Goal: Task Accomplishment & Management: Complete application form

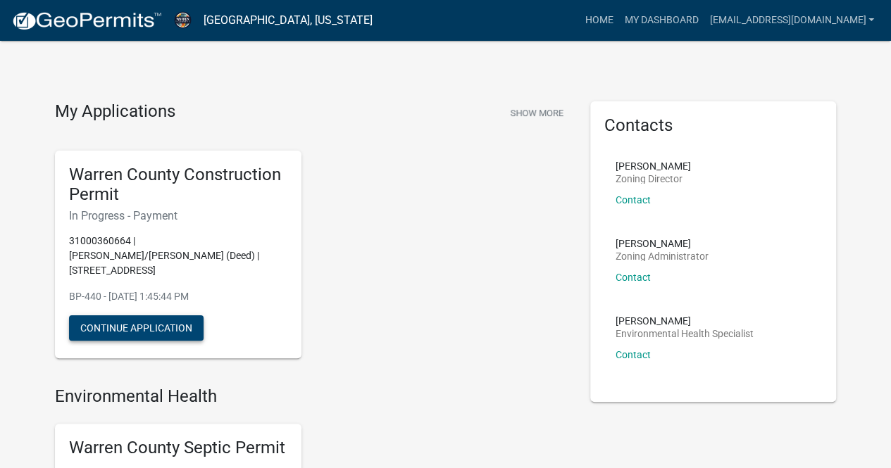
click at [132, 315] on button "Continue Application" at bounding box center [136, 327] width 135 height 25
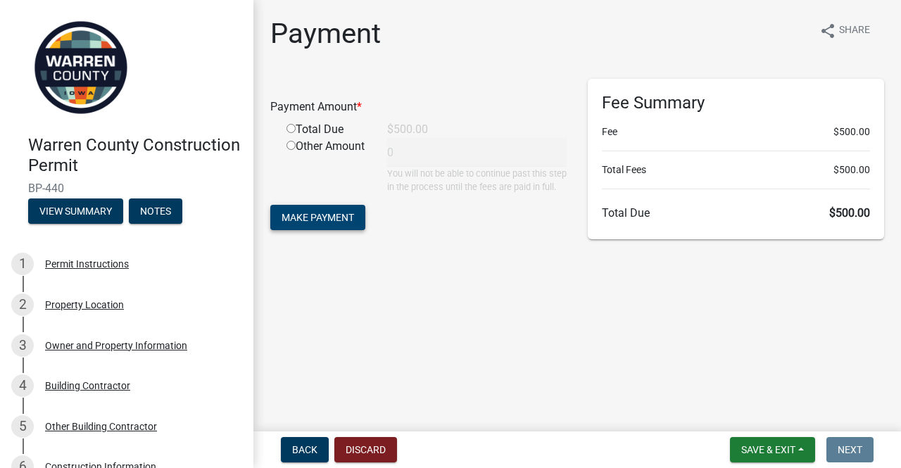
click at [324, 223] on span "Make Payment" at bounding box center [318, 217] width 73 height 11
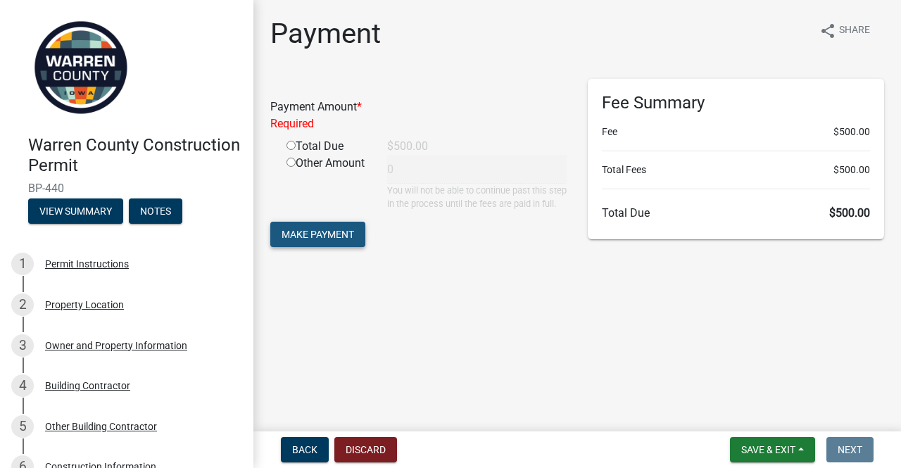
click at [315, 247] on button "Make Payment" at bounding box center [317, 234] width 95 height 25
click at [290, 146] on input "radio" at bounding box center [291, 145] width 9 height 9
radio input "true"
type input "500"
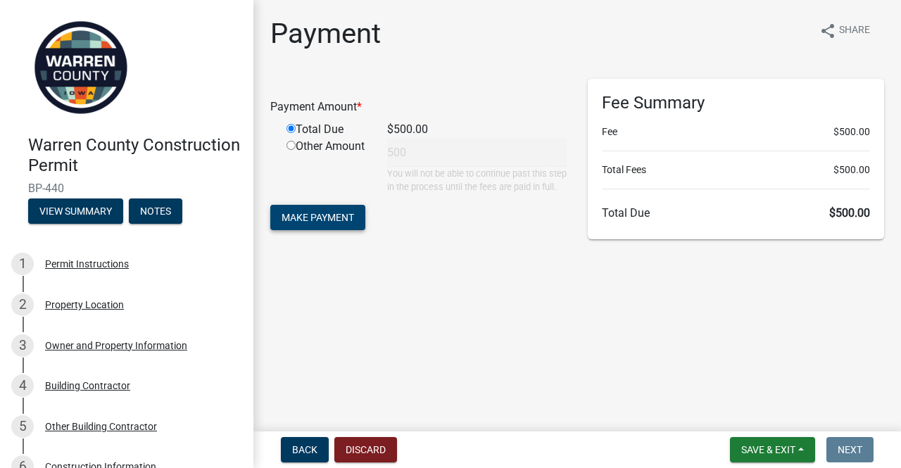
click at [315, 223] on span "Make Payment" at bounding box center [318, 217] width 73 height 11
